Goal: Task Accomplishment & Management: Manage account settings

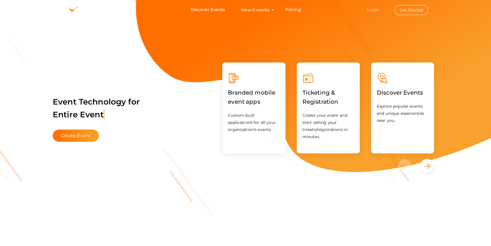
click at [371, 10] on link "Login" at bounding box center [373, 9] width 12 height 5
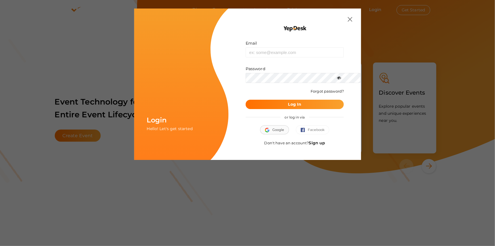
click at [282, 129] on span "Google" at bounding box center [274, 130] width 19 height 6
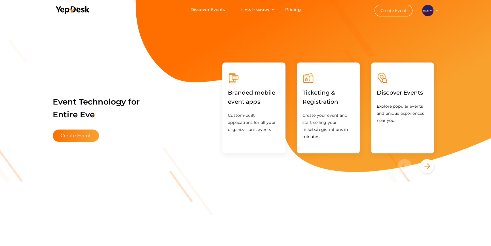
click at [437, 9] on li "Create Event PACE LAB internship.pacelab@gmail.com Personal Profile My Events A…" at bounding box center [401, 10] width 76 height 20
click at [435, 10] on li "Create Event PACE LAB internship.pacelab@gmail.com Personal Profile My Events A…" at bounding box center [401, 10] width 76 height 20
click at [434, 10] on profile-pic at bounding box center [427, 10] width 11 height 4
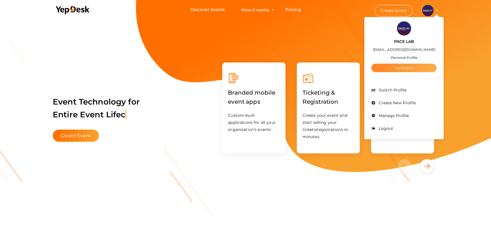
click at [402, 68] on link "My Events" at bounding box center [404, 68] width 65 height 9
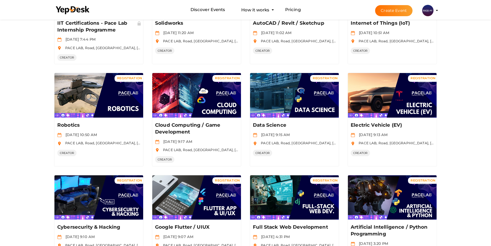
scroll to position [129, 0]
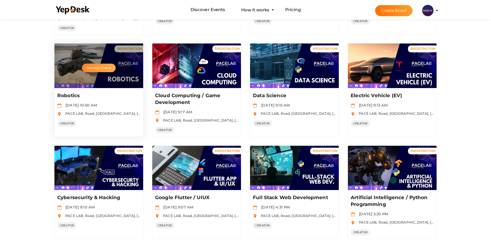
click at [100, 66] on button "Manage Event" at bounding box center [98, 68] width 33 height 9
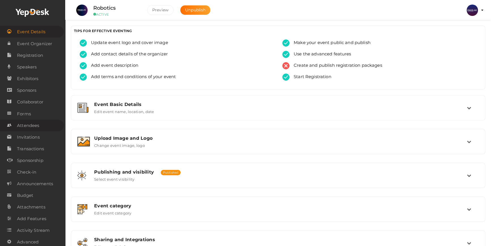
click at [27, 127] on span "Attendees" at bounding box center [28, 125] width 22 height 11
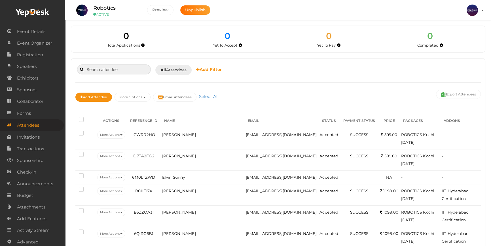
click at [110, 70] on input at bounding box center [114, 69] width 74 height 10
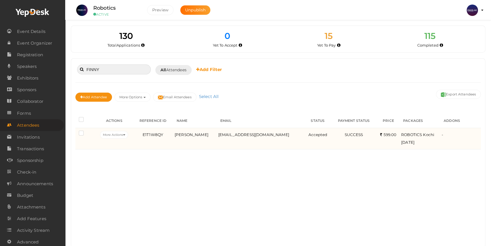
type input "FINNY"
click at [193, 141] on td "[PERSON_NAME]" at bounding box center [195, 138] width 44 height 21
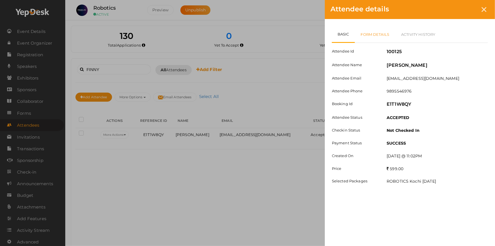
click at [371, 36] on link "Form Details" at bounding box center [375, 34] width 41 height 16
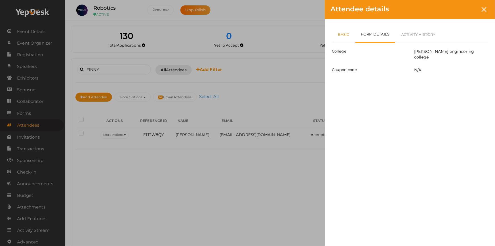
click at [343, 32] on link "Basic" at bounding box center [344, 34] width 24 height 16
